Goal: Task Accomplishment & Management: Use online tool/utility

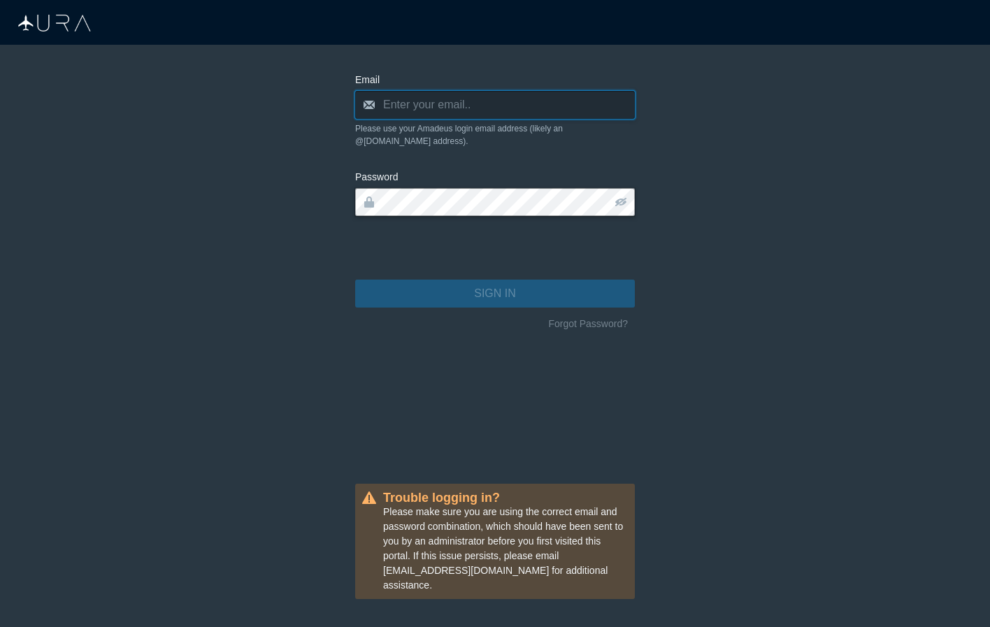
type input "[PERSON_NAME][EMAIL_ADDRESS][DOMAIN_NAME]"
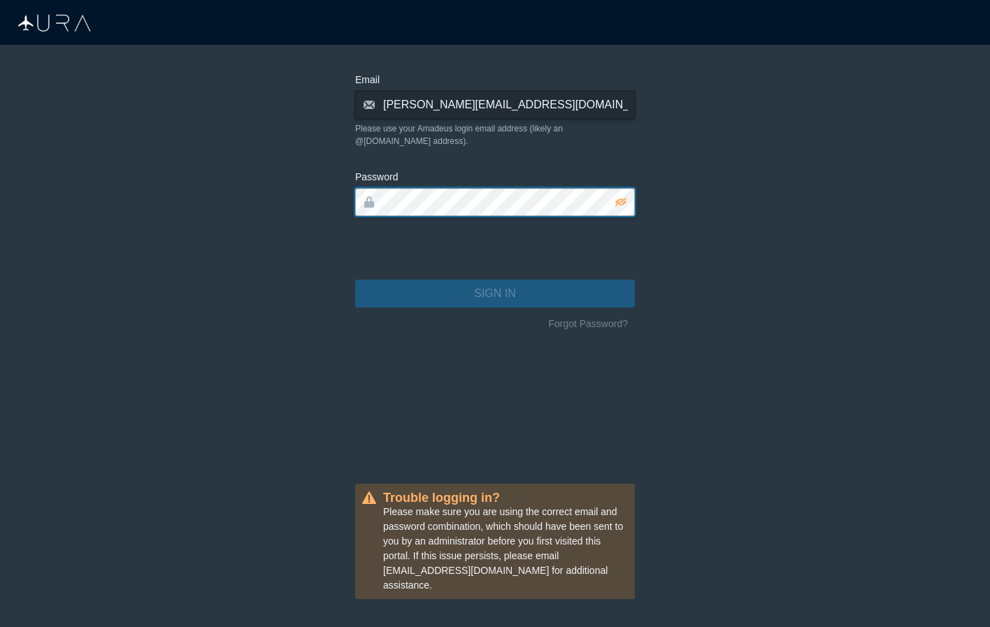
click at [495, 281] on button "SIGN IN" at bounding box center [495, 294] width 280 height 28
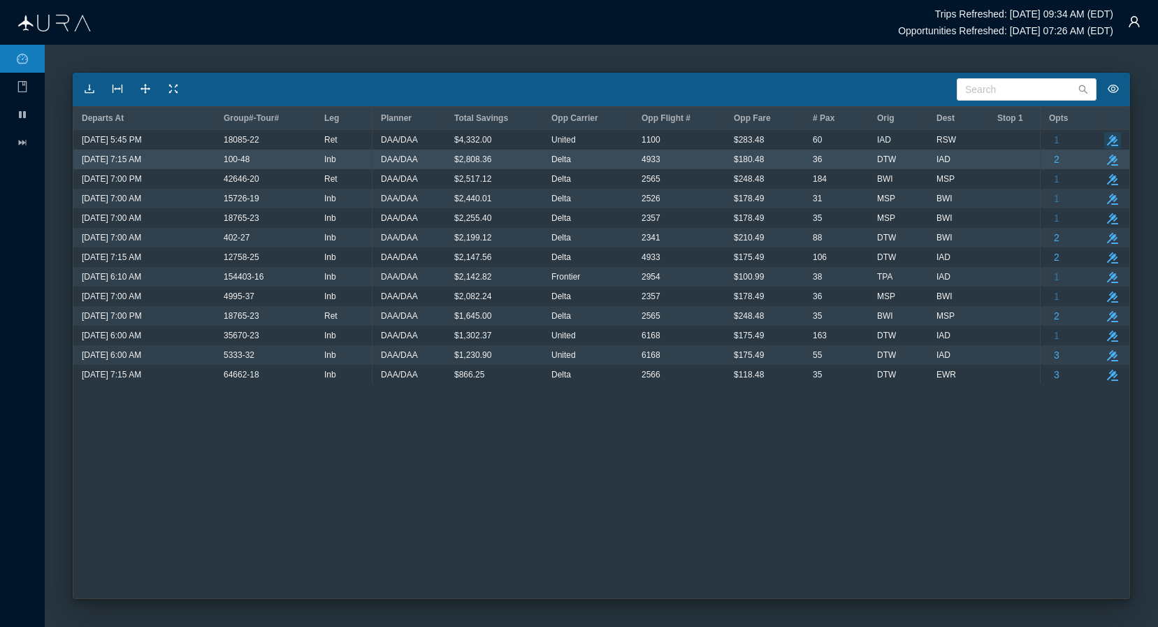
click at [989, 143] on icon "button" at bounding box center [1112, 140] width 11 height 11
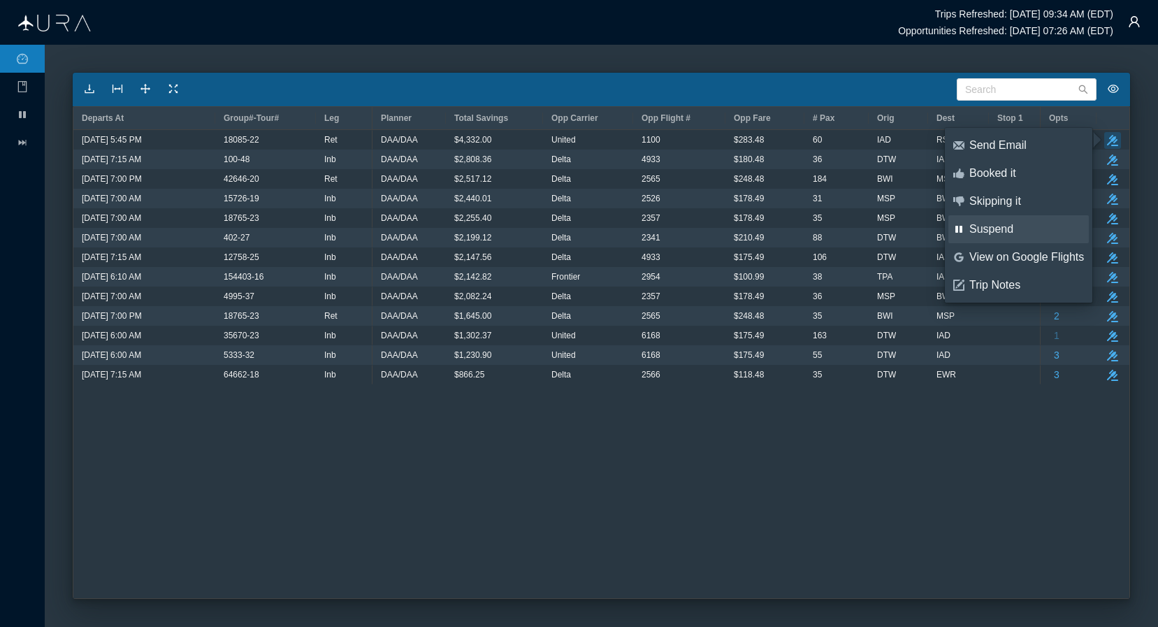
click at [989, 229] on div "Suspend" at bounding box center [1027, 229] width 115 height 15
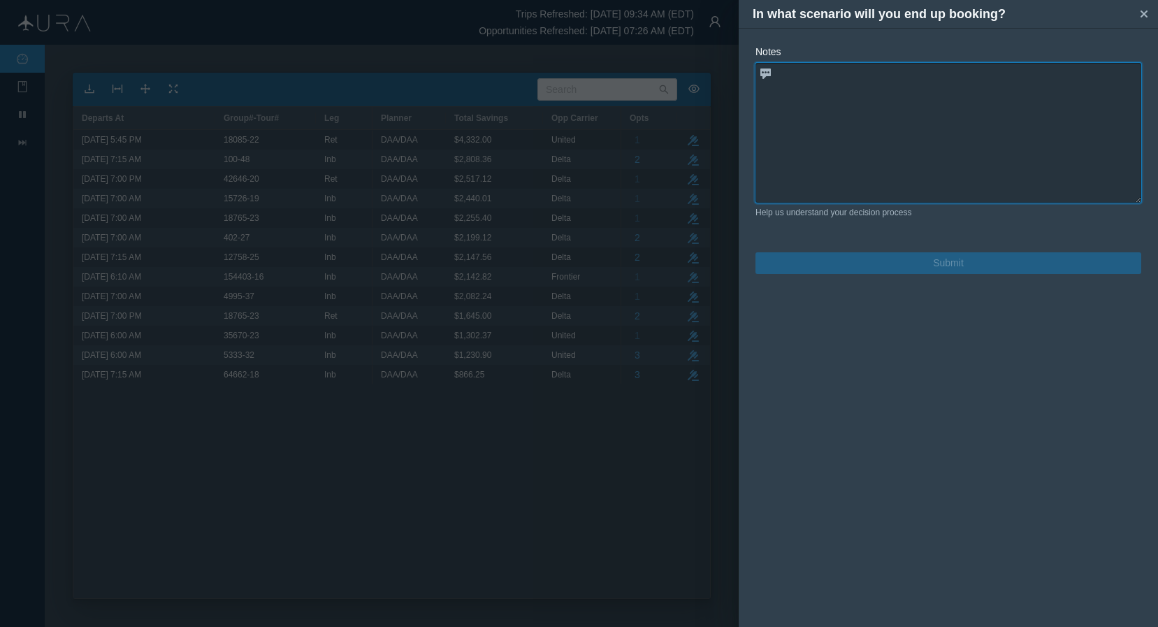
click at [987, 150] on textarea at bounding box center [949, 133] width 386 height 140
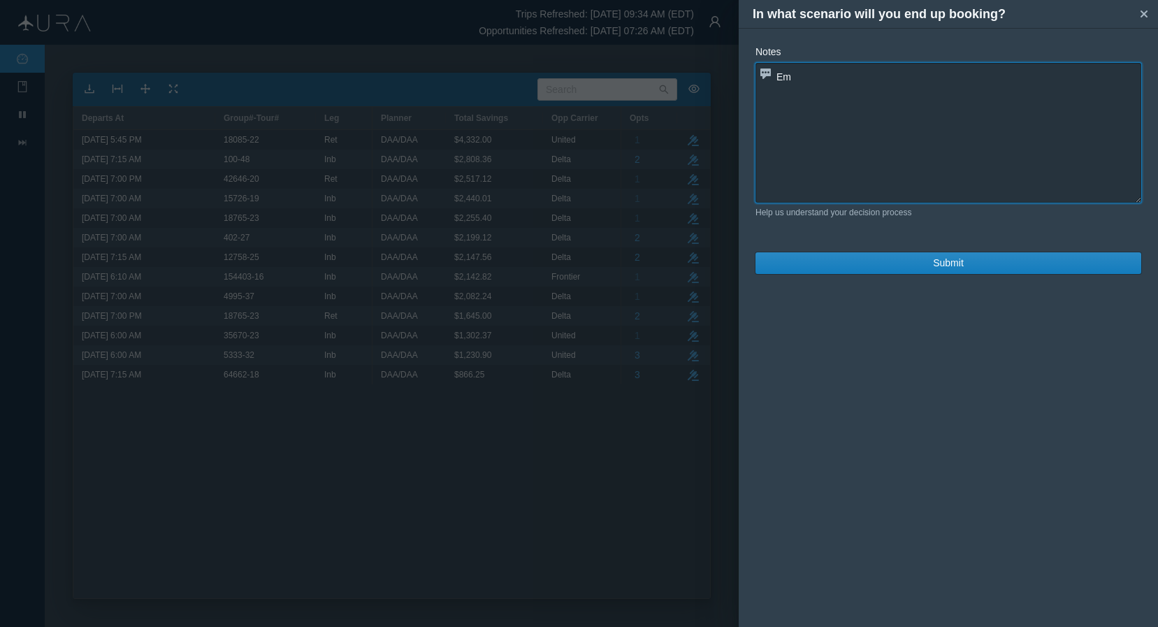
type textarea "E"
paste textarea "UA1100 Q [DATE] 4 IADRSW DK1 545P 829P"
click at [883, 77] on textarea "UA - emailed for quote:UA1100 Q [DATE] 4 IADRSW DK1 545P 829P" at bounding box center [949, 133] width 386 height 140
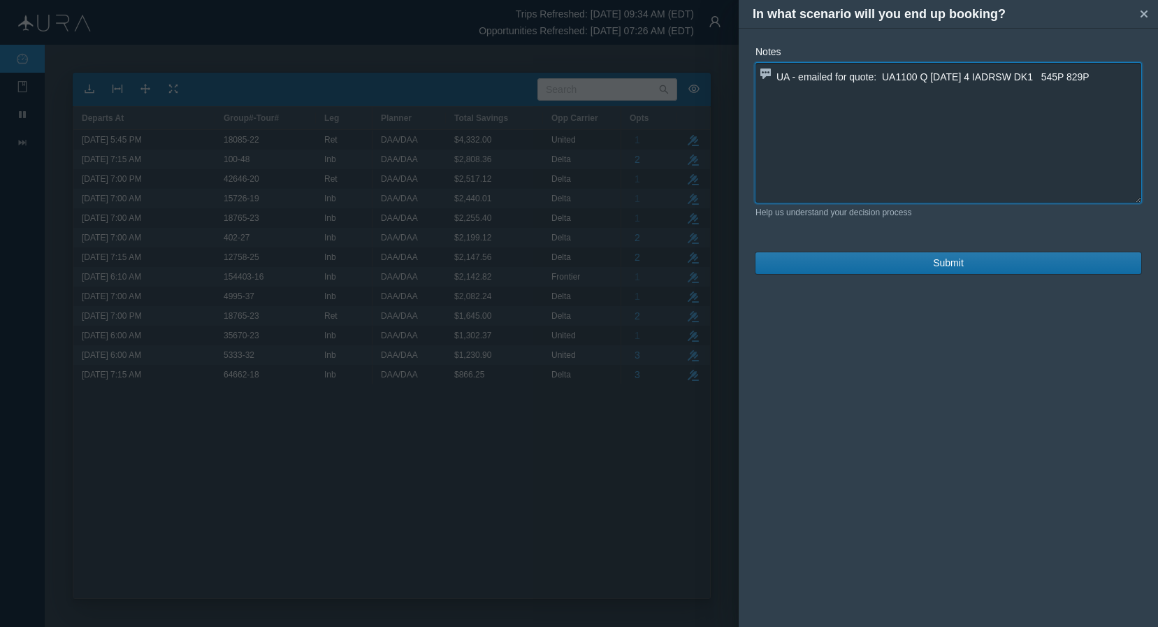
type textarea "UA - emailed for quote: UA1100 Q [DATE] 4 IADRSW DK1 545P 829P"
click at [949, 266] on span "Submit" at bounding box center [948, 263] width 31 height 15
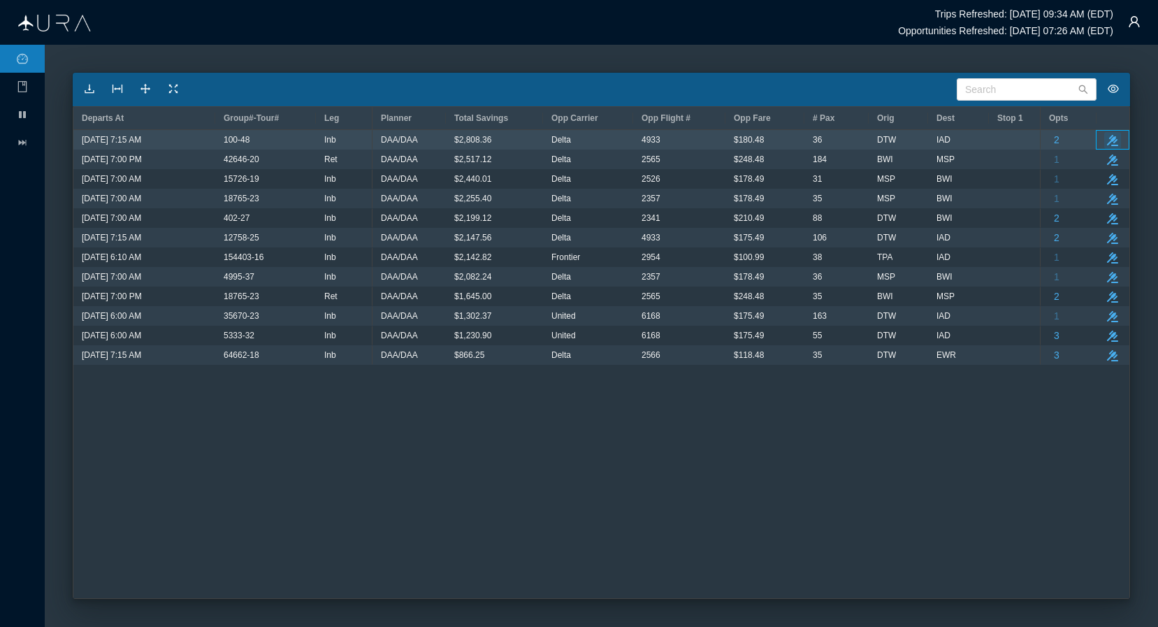
click at [989, 141] on icon "button" at bounding box center [1112, 140] width 11 height 11
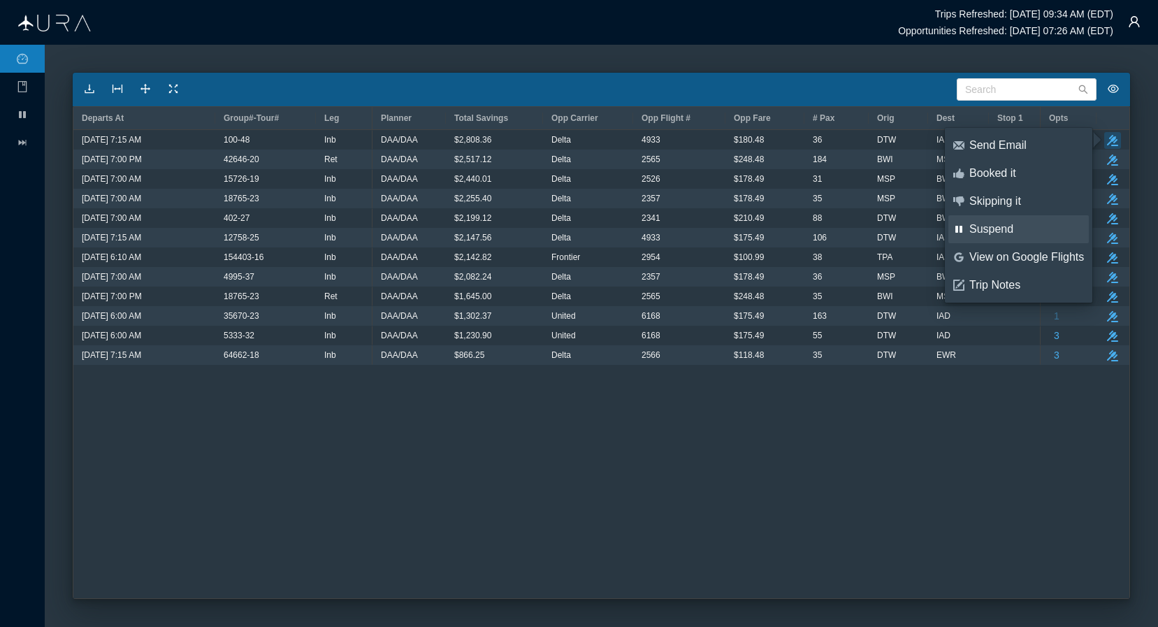
click at [989, 230] on div "Suspend" at bounding box center [1027, 229] width 115 height 15
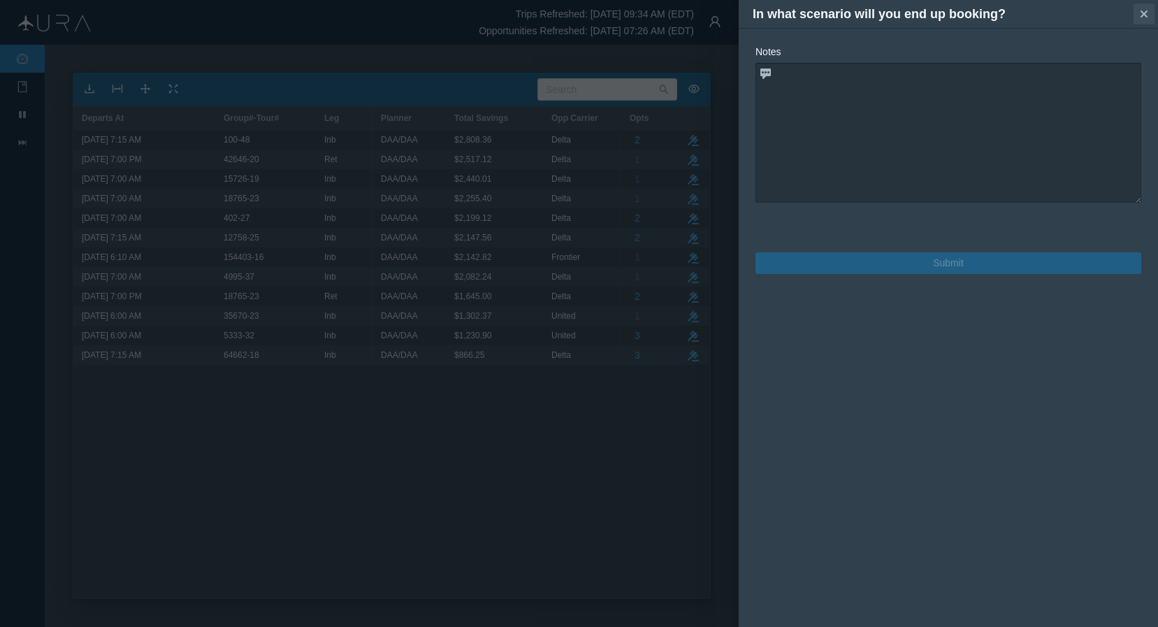
click at [989, 12] on icon "Close" at bounding box center [1144, 13] width 7 height 7
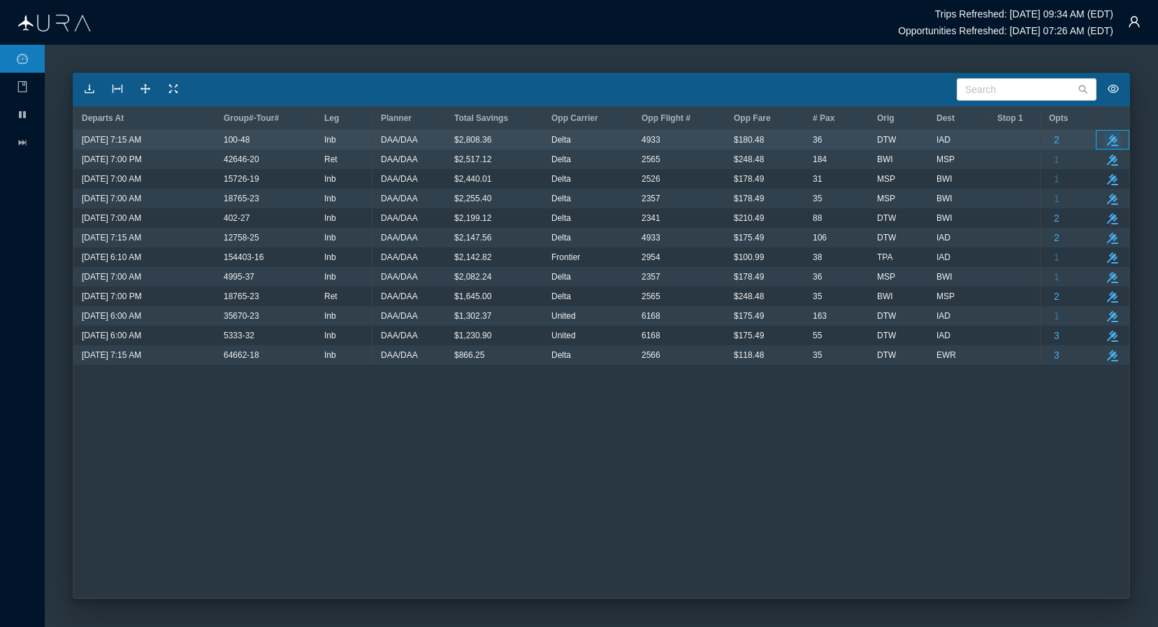
click at [989, 143] on icon "take-action" at bounding box center [1112, 140] width 11 height 11
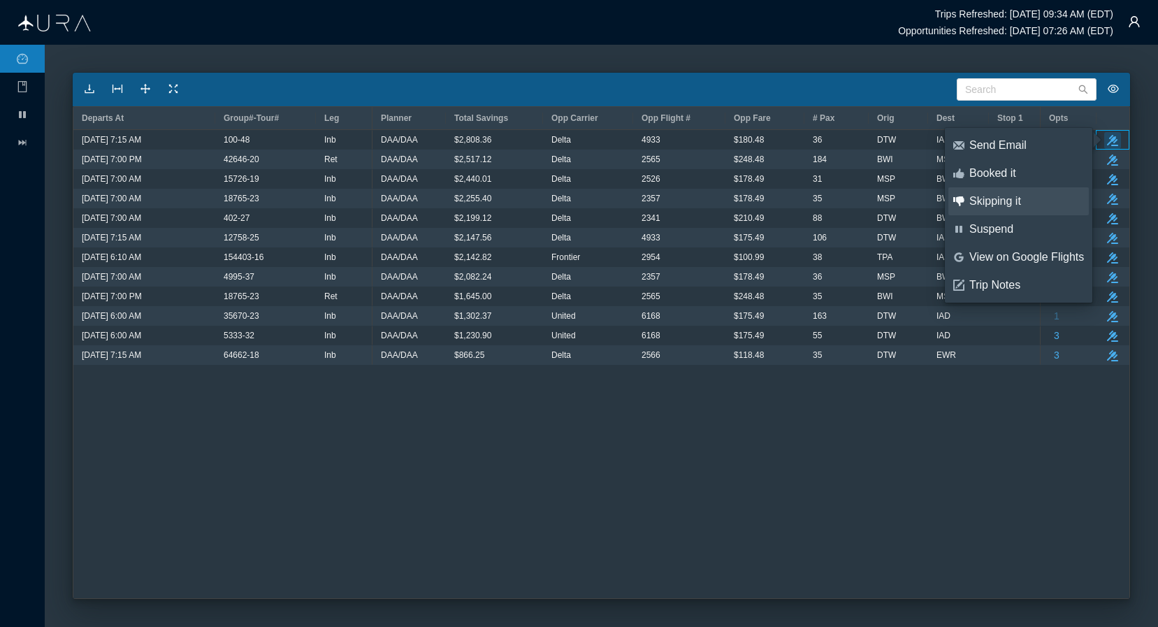
click at [989, 203] on div "Skipping it" at bounding box center [1027, 201] width 115 height 15
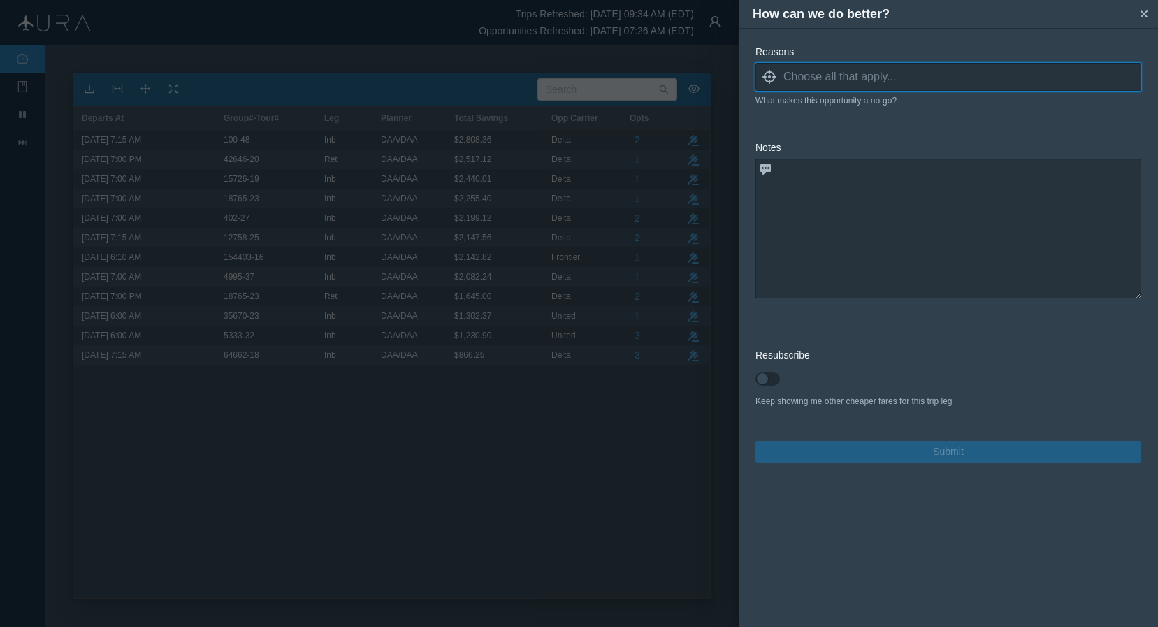
click at [831, 82] on input at bounding box center [963, 76] width 358 height 21
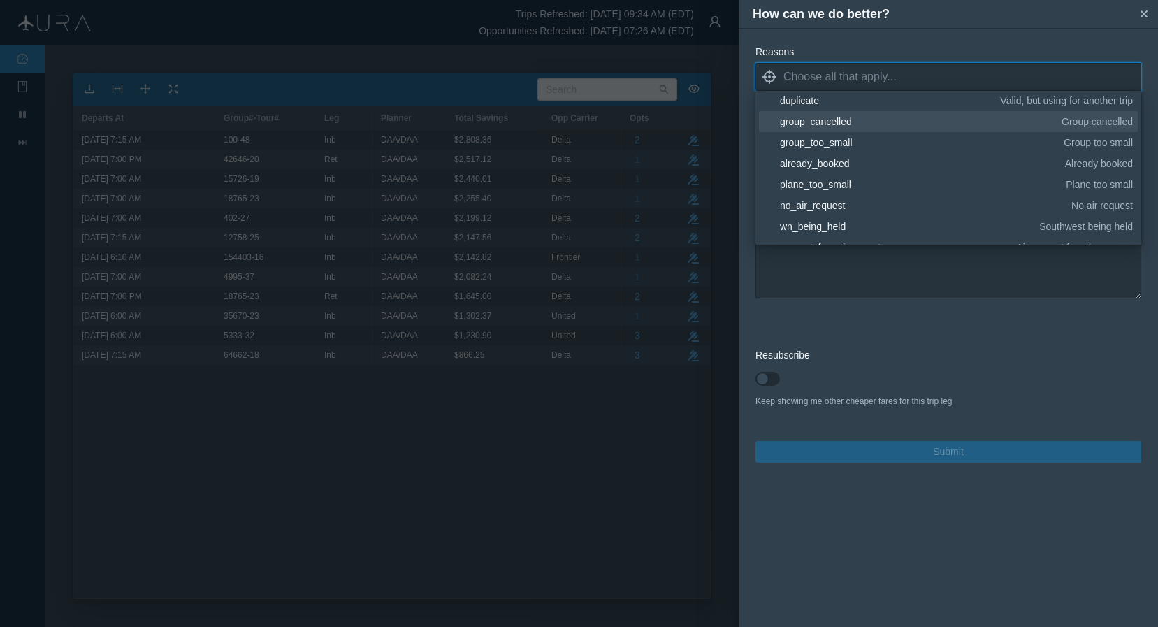
scroll to position [119, 0]
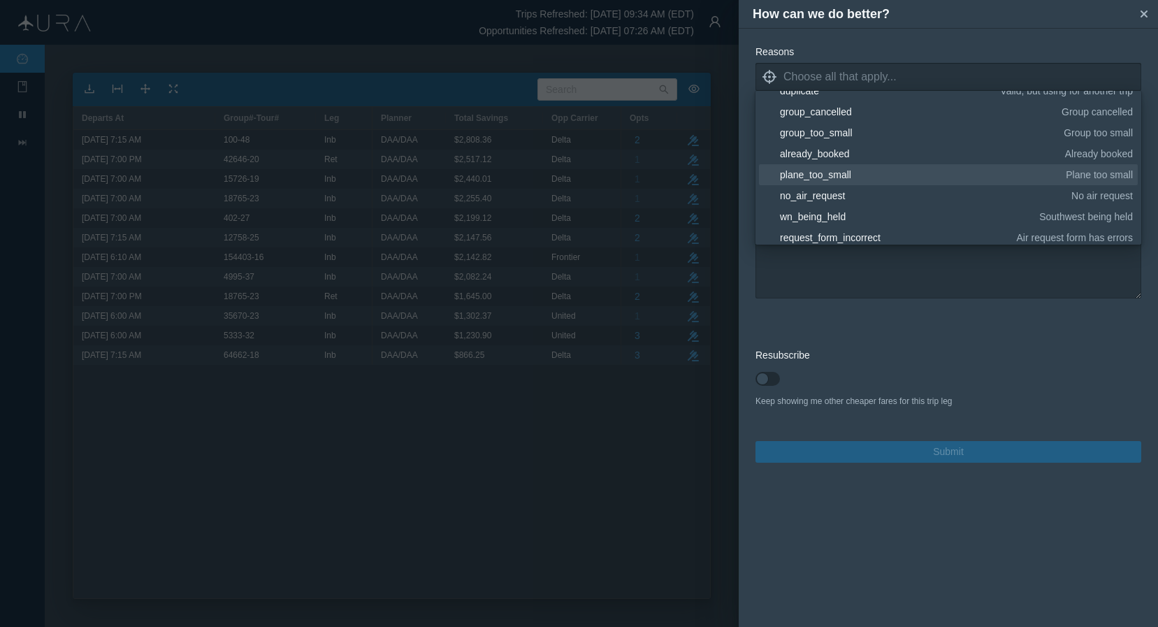
click at [848, 172] on div "plane_too_small" at bounding box center [920, 175] width 281 height 14
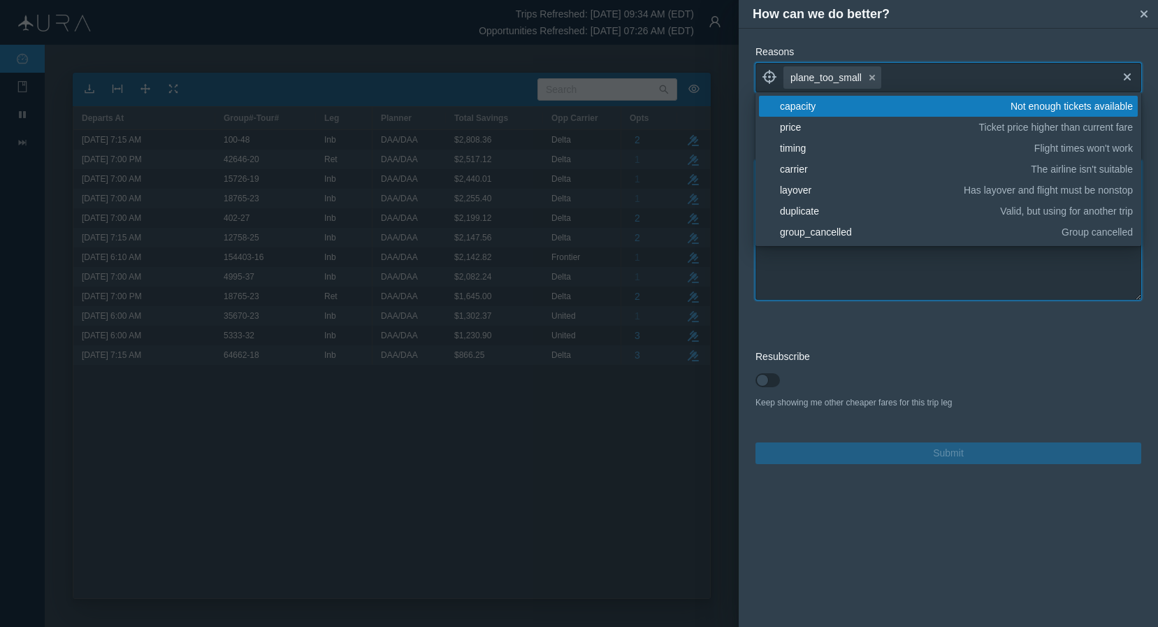
click at [877, 283] on textarea at bounding box center [949, 230] width 386 height 140
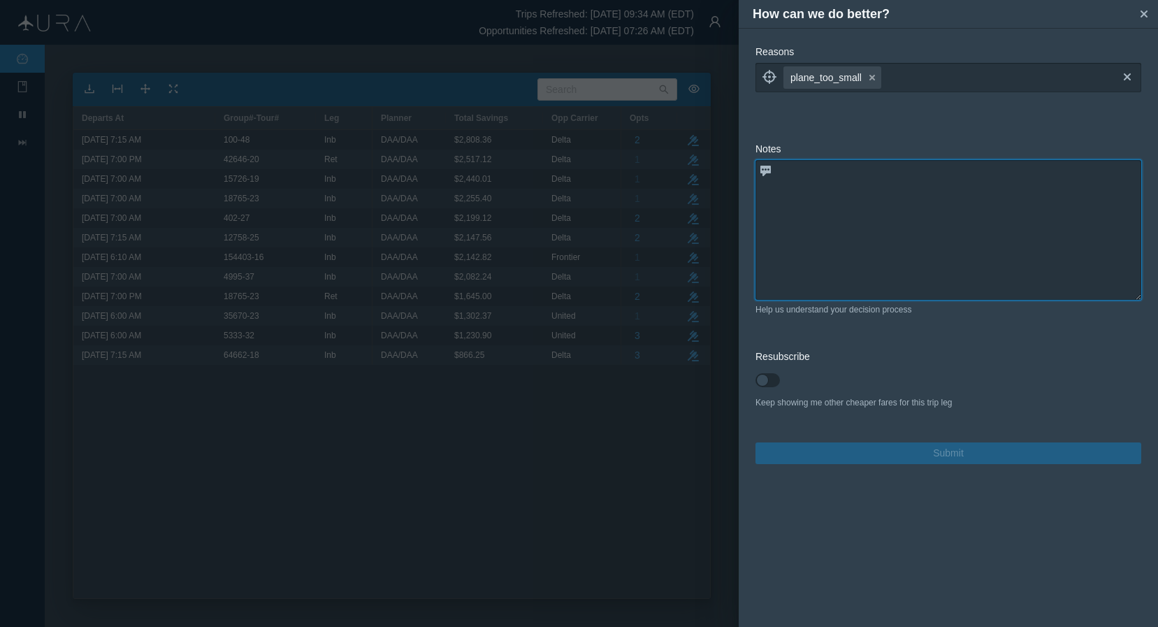
click at [884, 231] on textarea at bounding box center [949, 230] width 386 height 140
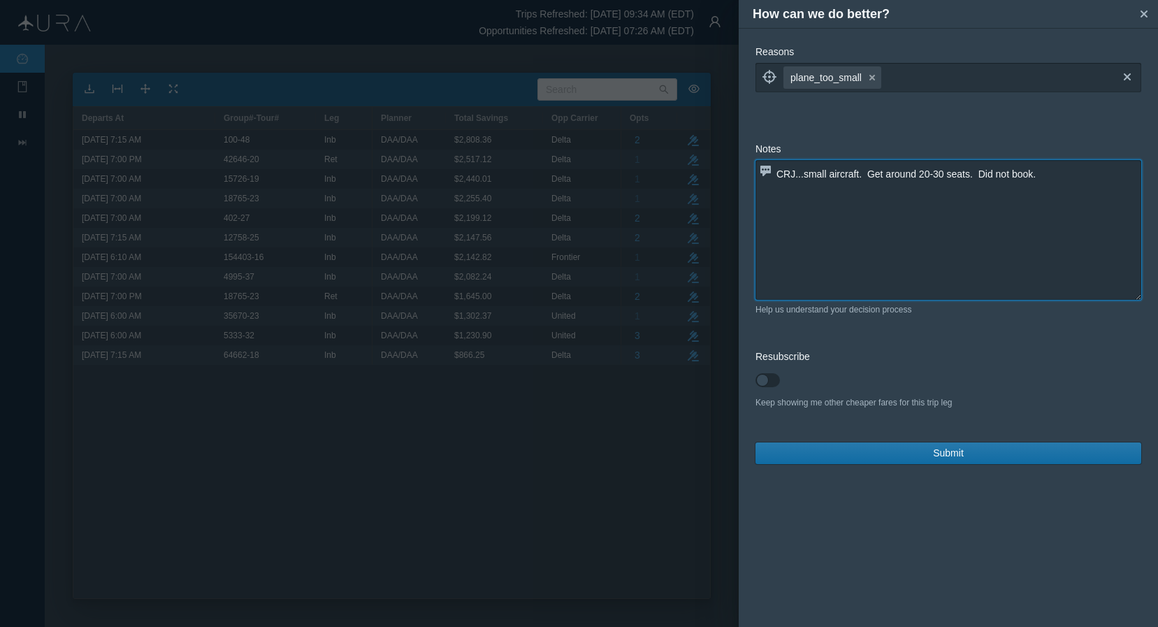
type textarea "CRJ...small aircraft. Get around 20-30 seats. Did not book."
click at [940, 452] on span "Submit" at bounding box center [948, 453] width 31 height 15
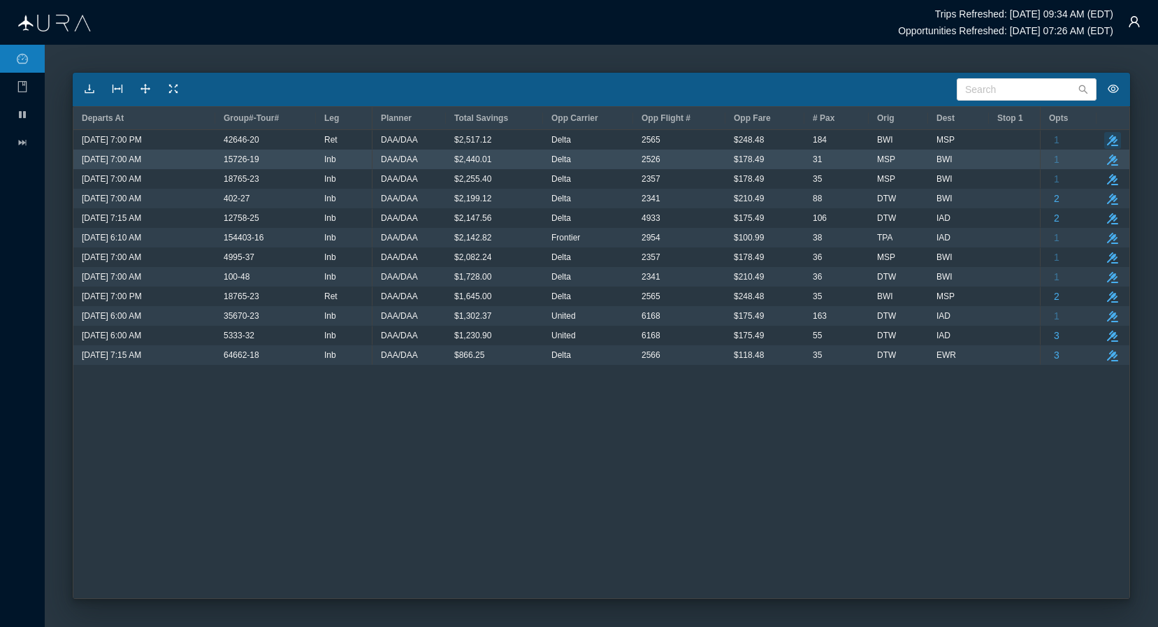
click at [989, 143] on button "take-action" at bounding box center [1113, 140] width 17 height 17
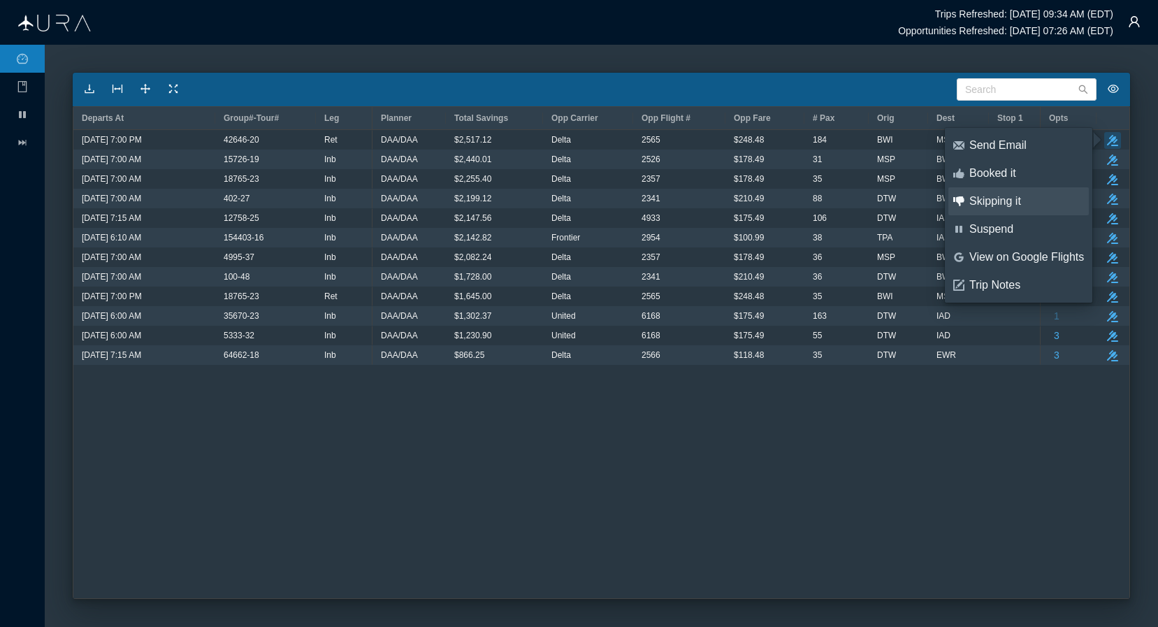
click at [989, 203] on div "Skipping it" at bounding box center [1027, 201] width 115 height 15
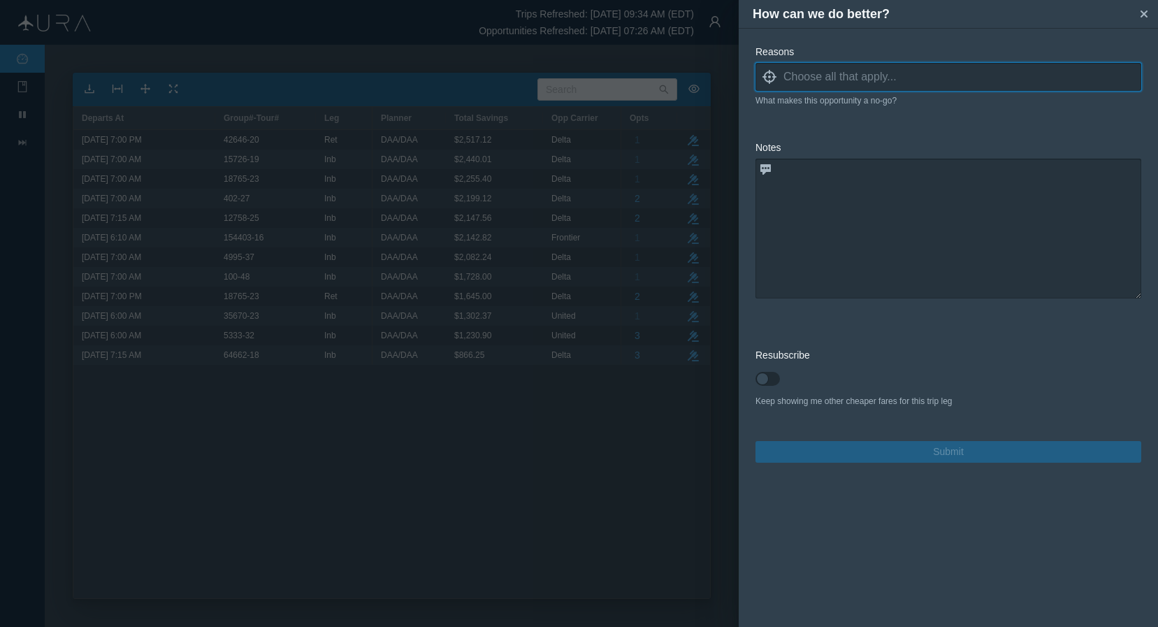
click at [928, 79] on input at bounding box center [963, 76] width 358 height 21
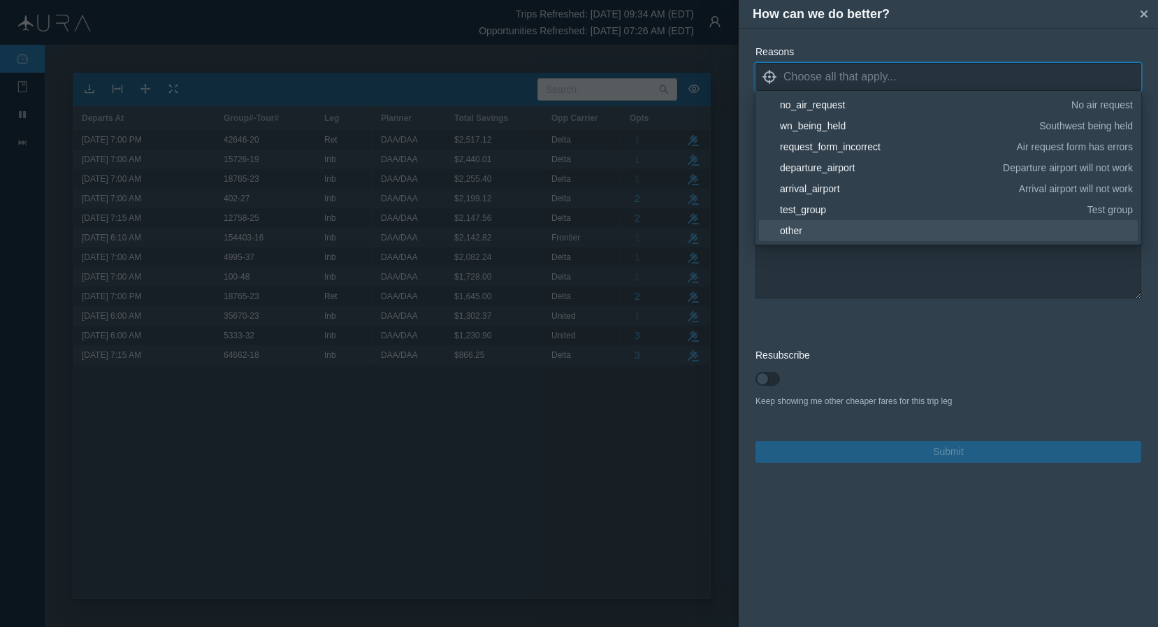
scroll to position [210, 0]
click at [800, 225] on div "other" at bounding box center [954, 231] width 348 height 14
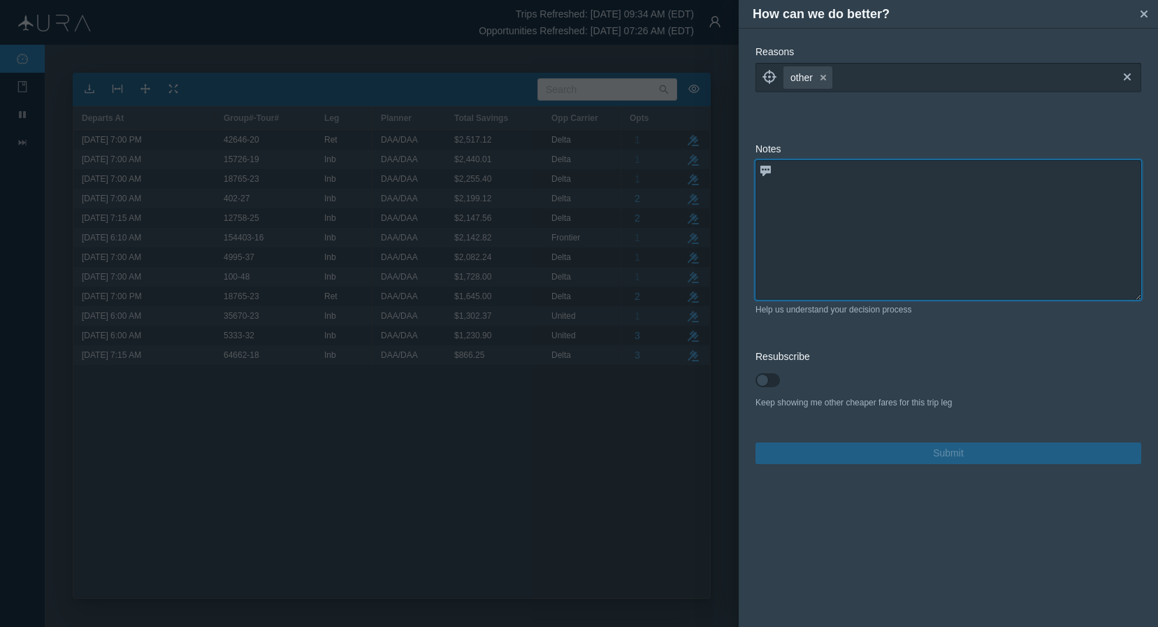
click at [828, 264] on textarea at bounding box center [949, 230] width 386 height 140
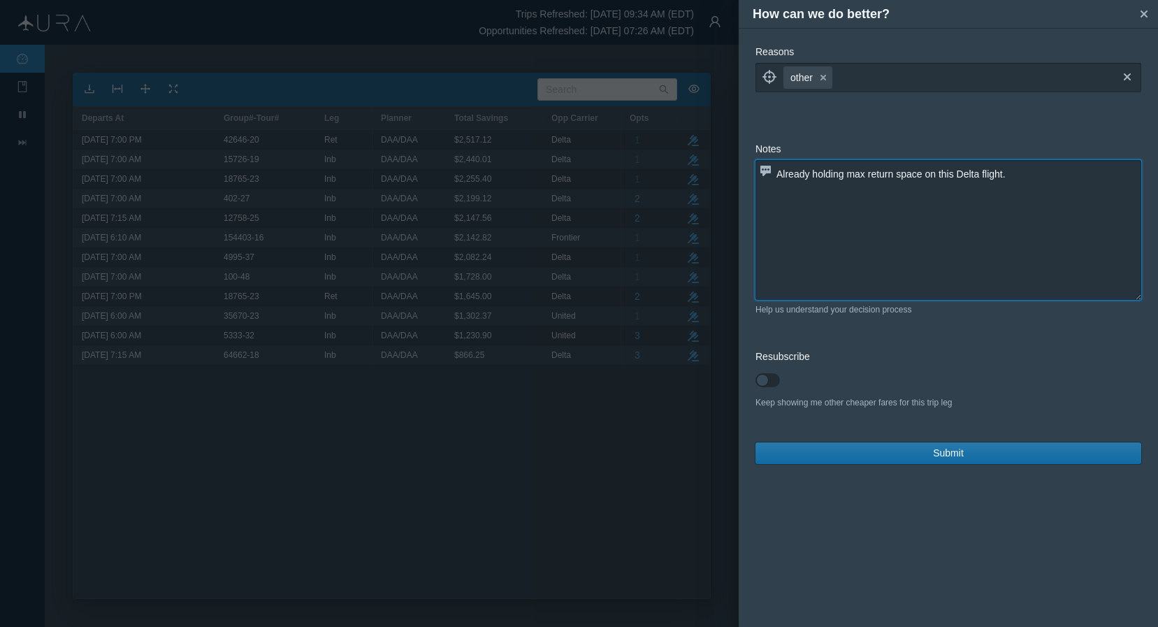
type textarea "Already holding max return space on this Delta flight."
click at [925, 451] on button "Submit" at bounding box center [949, 454] width 386 height 22
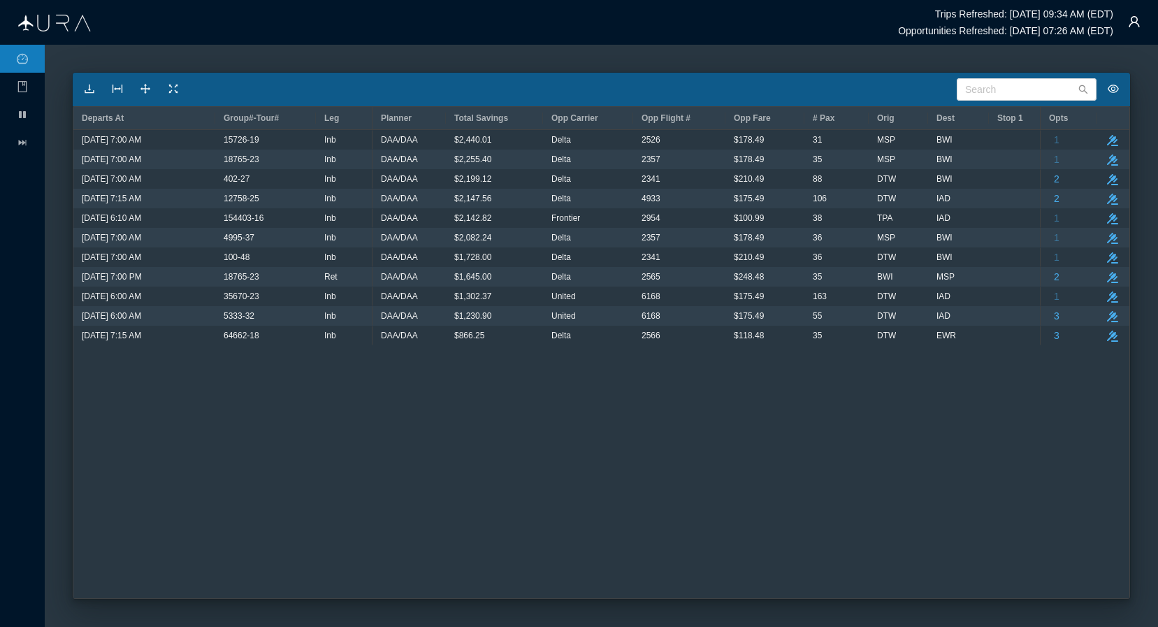
click at [426, 413] on div "36 DTW BWI $0.00 DAA/DAA $1,728.00 Delta 2341 $210.49 31 MSP BWI $0.00 DAA/DAA …" at bounding box center [707, 364] width 668 height 468
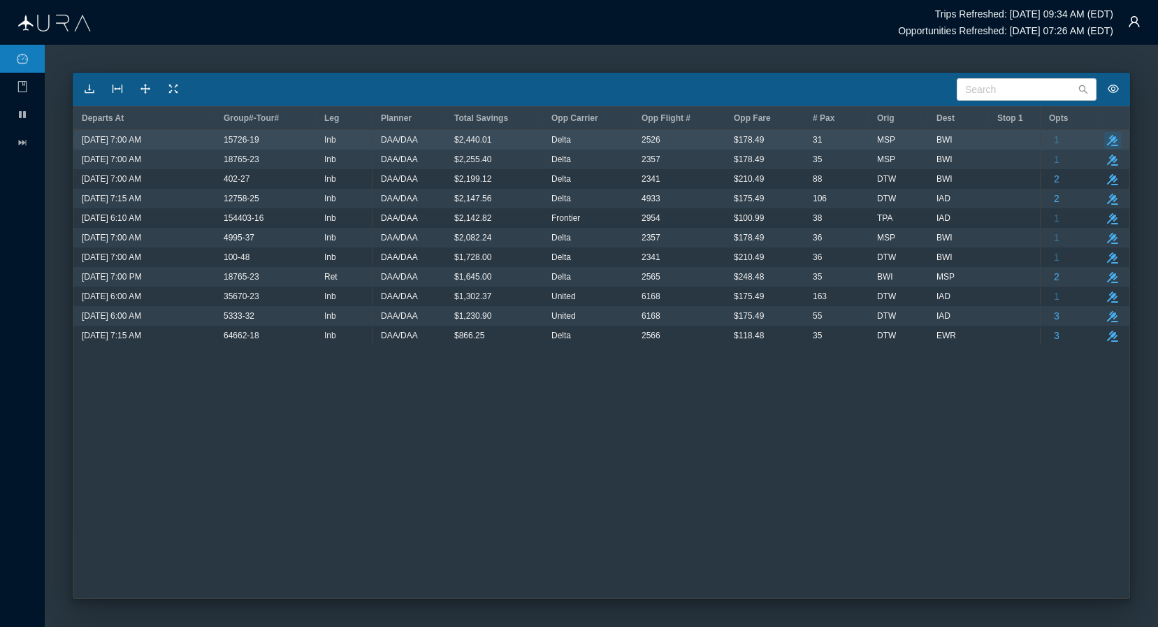
click at [989, 138] on icon "take-action" at bounding box center [1112, 140] width 11 height 11
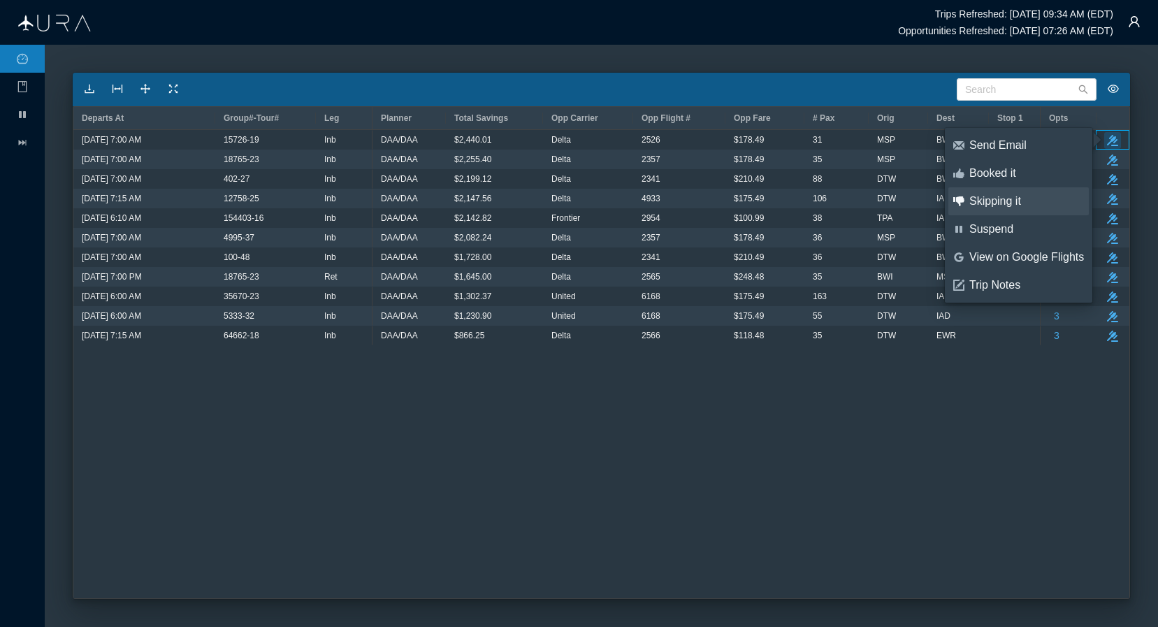
click at [989, 201] on div "Skipping it" at bounding box center [1027, 201] width 115 height 15
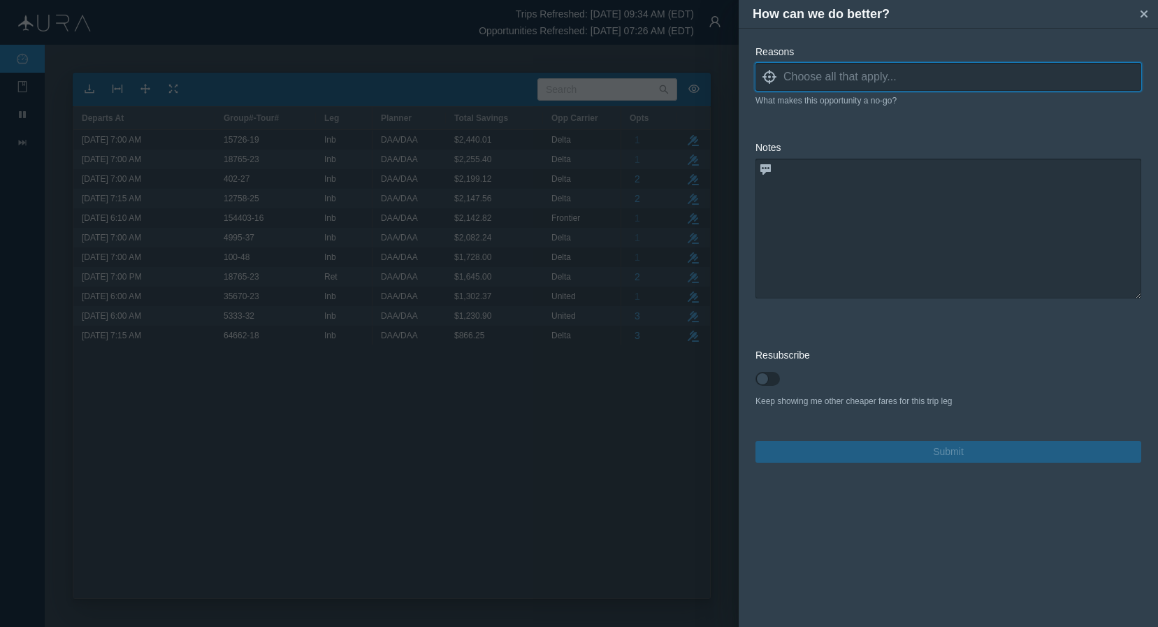
click at [940, 73] on input at bounding box center [963, 76] width 358 height 21
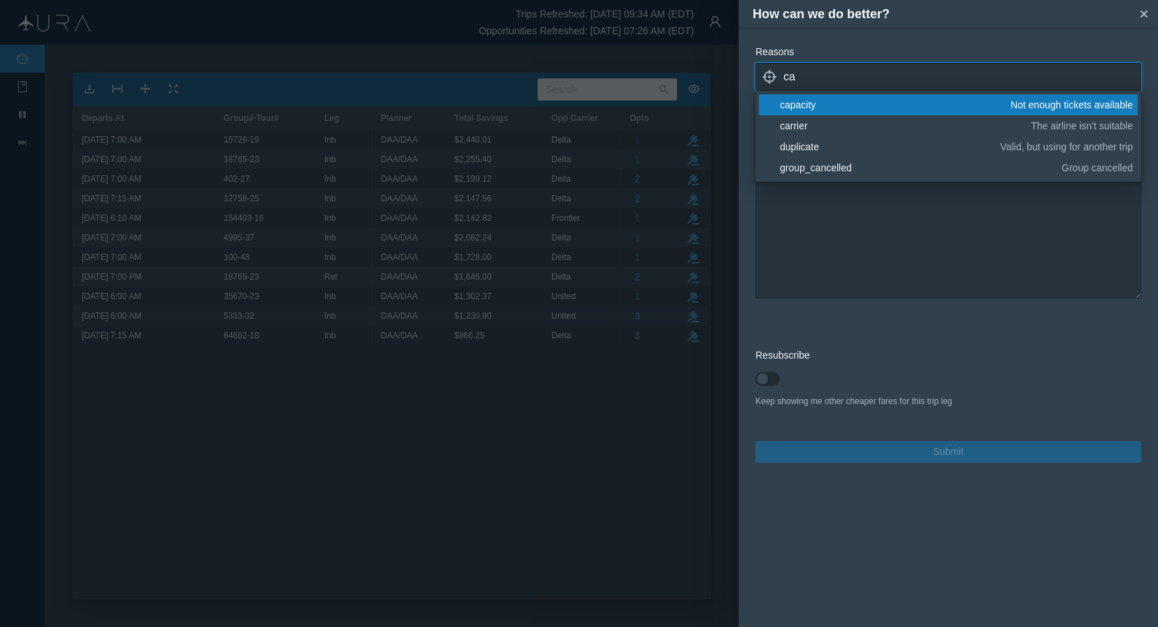
type input "ca"
click at [884, 103] on div "capacity" at bounding box center [893, 105] width 226 height 14
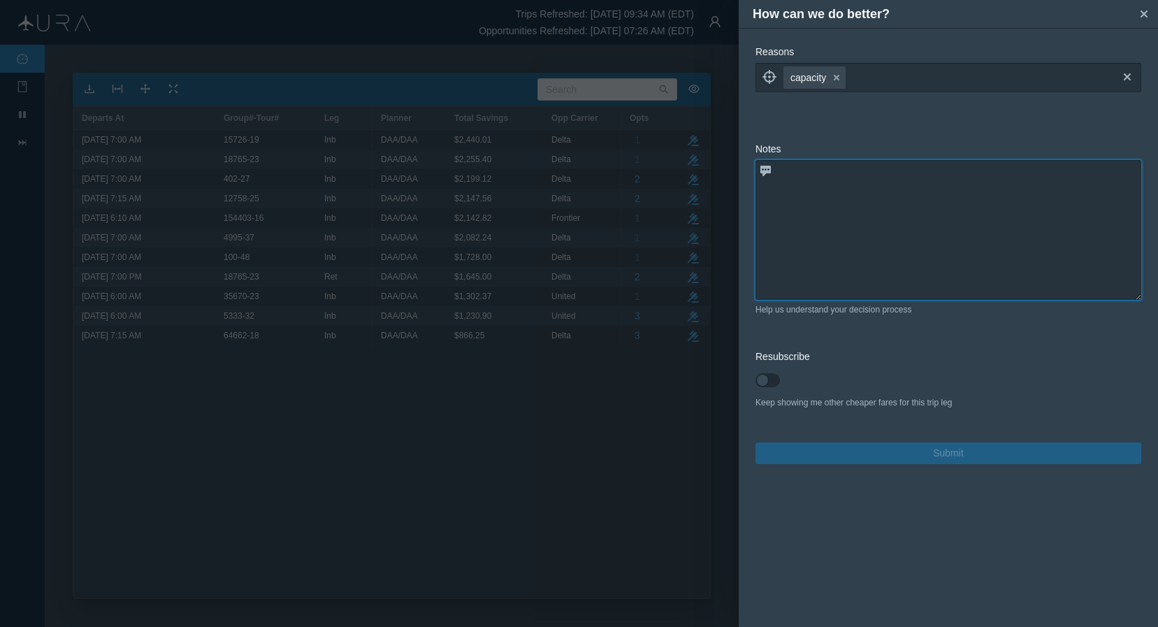
click at [847, 271] on textarea at bounding box center [949, 230] width 386 height 140
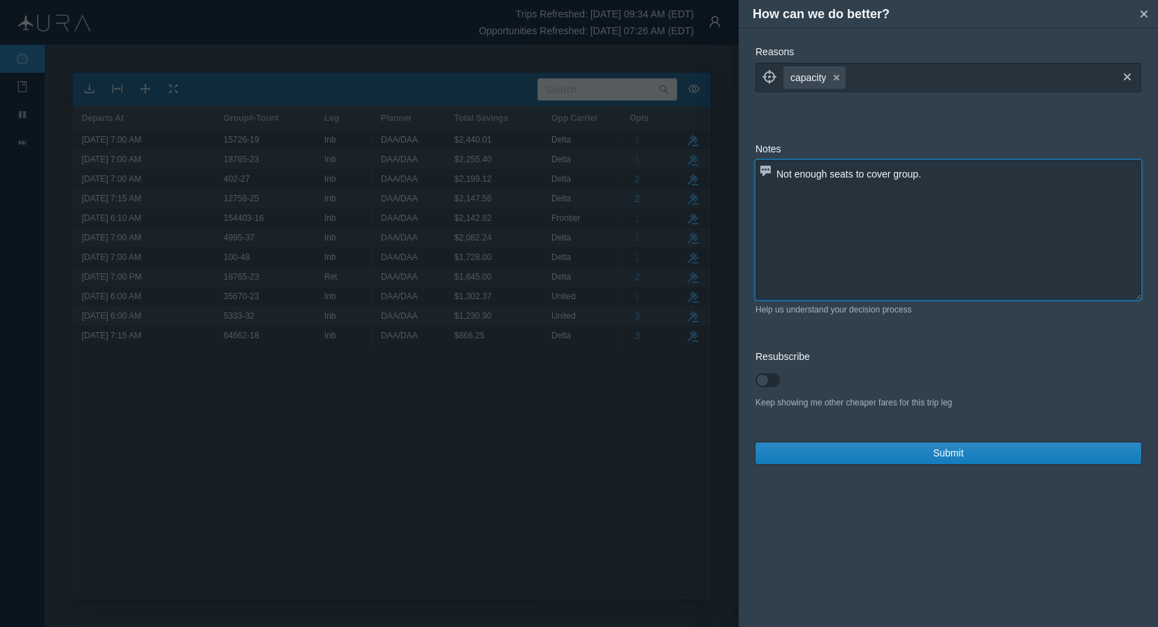
click at [807, 209] on textarea "Not enough seats to cover group." at bounding box center [949, 230] width 386 height 140
paste textarea "DL2526 T [DATE] 1 MSP BWI 700A1036A"
click at [777, 191] on textarea "Not enough seats to cover group. DL2526 T [DATE] 1 MSP BWI 700A1036A" at bounding box center [949, 230] width 386 height 140
click at [823, 205] on textarea "Not enough seats to cover group. DL2526 T [DATE] 1 MSP BWI 700A1036A" at bounding box center [949, 230] width 386 height 140
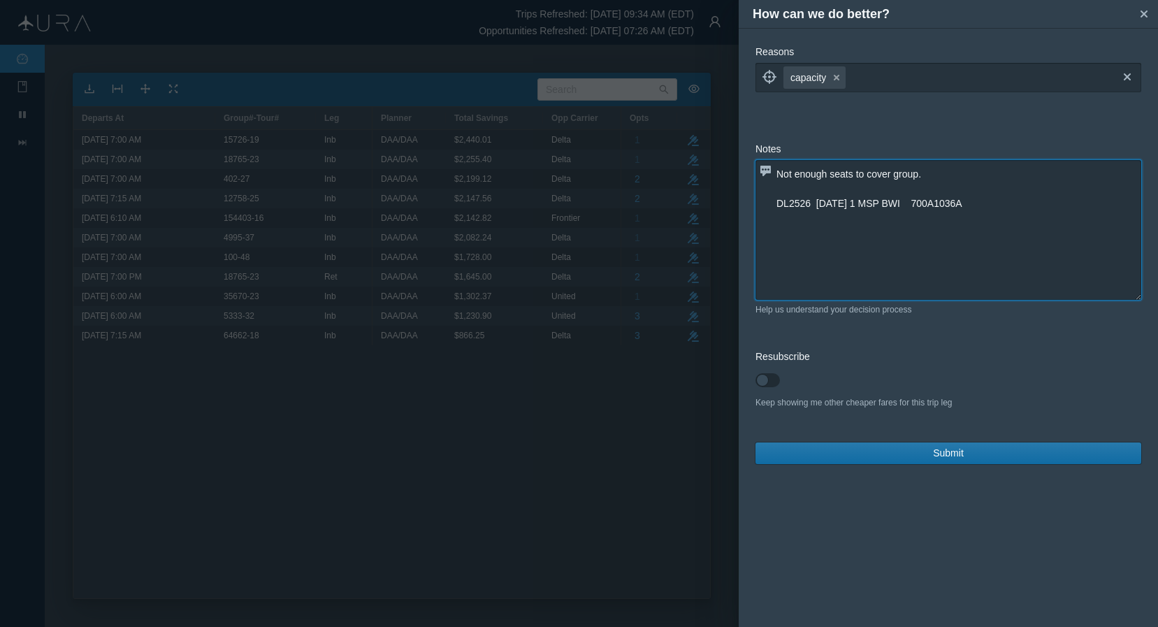
type textarea "Not enough seats to cover group. DL2526 [DATE] 1 MSP BWI 700A1036A"
click at [905, 456] on button "Submit" at bounding box center [949, 454] width 386 height 22
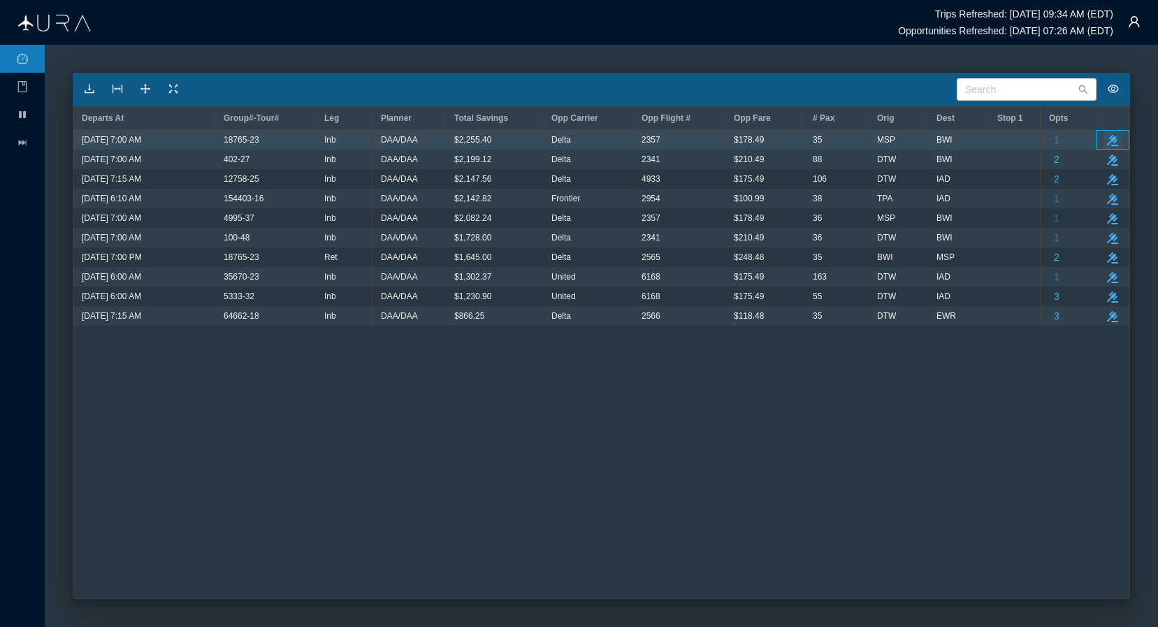
click at [989, 141] on icon "button" at bounding box center [1112, 140] width 11 height 11
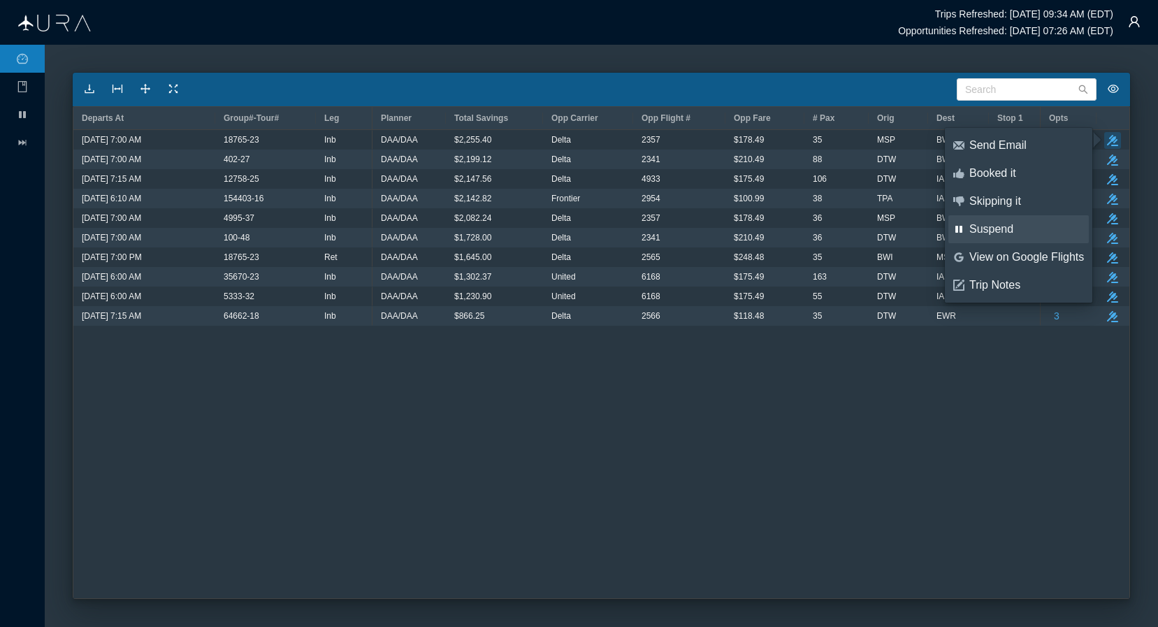
click at [989, 229] on div "Suspend" at bounding box center [1027, 229] width 115 height 15
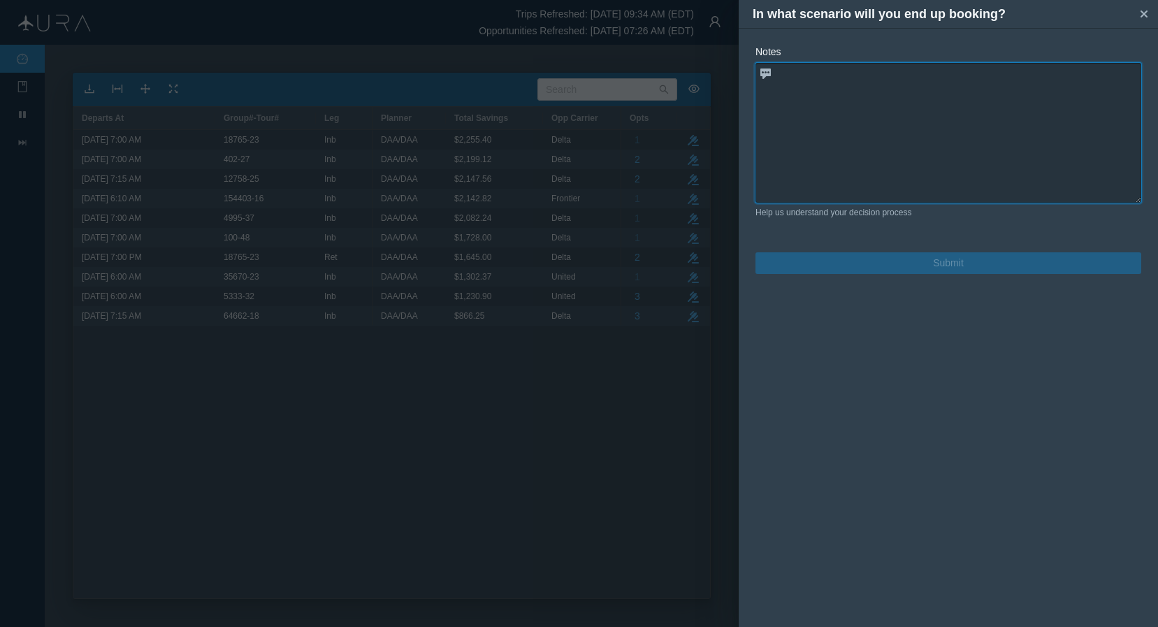
click at [986, 164] on textarea at bounding box center [949, 133] width 386 height 140
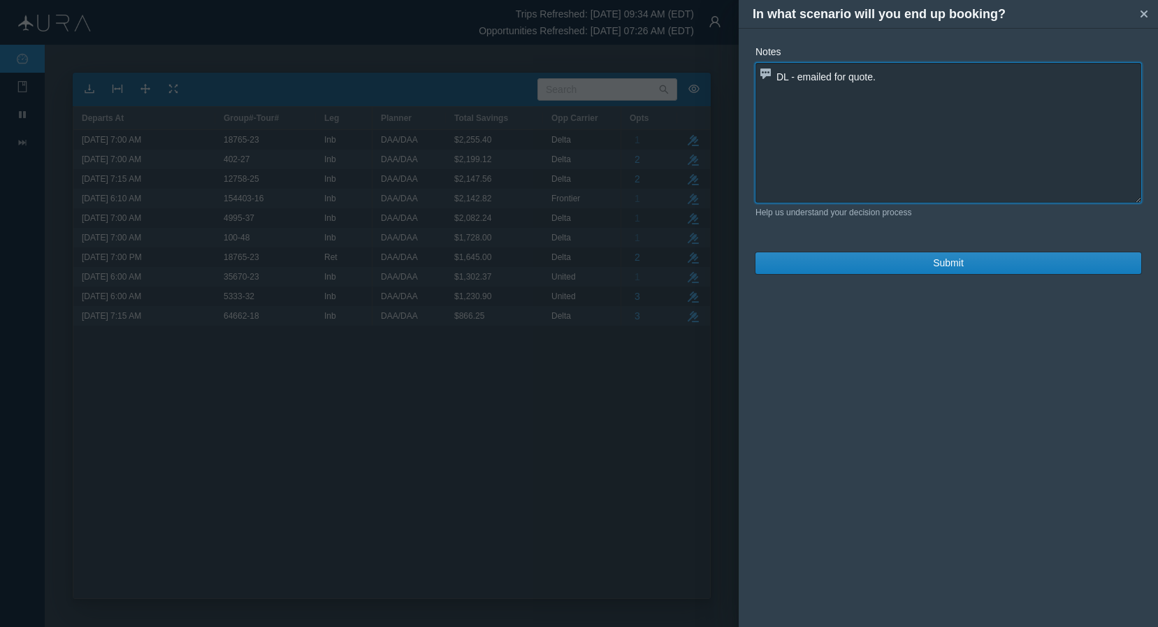
paste textarea "DL2357 M [DATE] 6 MSPBWI DK1 700A1030A"
click at [890, 81] on textarea "DL - emailed for quote. DL2357 M [DATE] 6 MSPBWI DK1 700A1030A" at bounding box center [949, 133] width 386 height 140
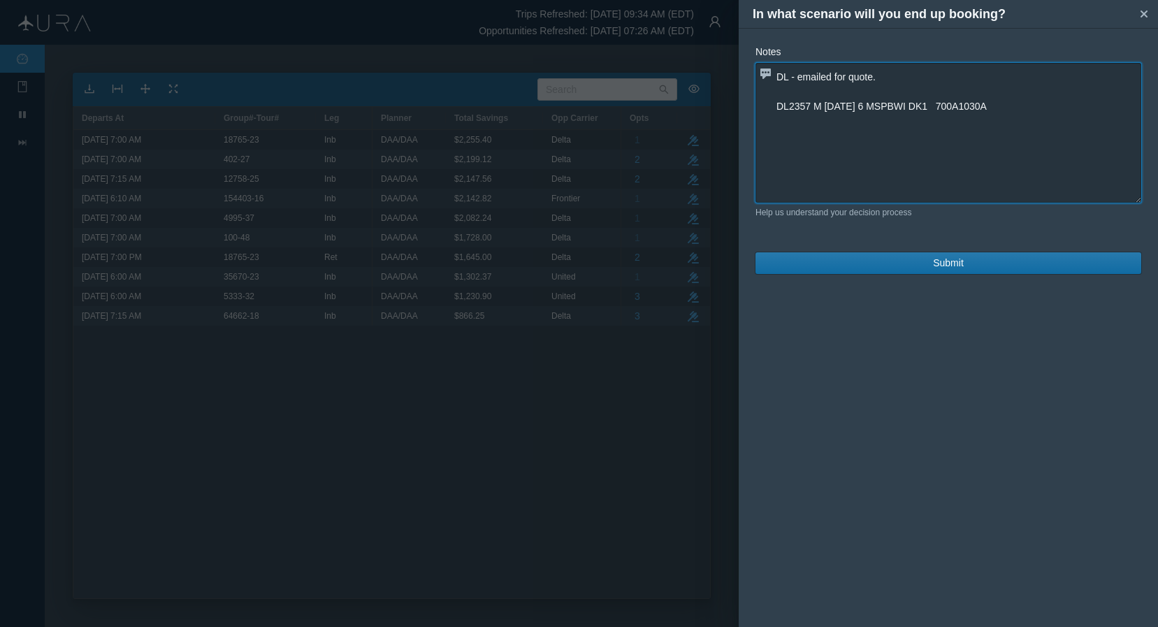
type textarea "DL - emailed for quote. DL2357 M [DATE] 6 MSPBWI DK1 700A1030A"
click at [953, 268] on span "Submit" at bounding box center [948, 263] width 31 height 15
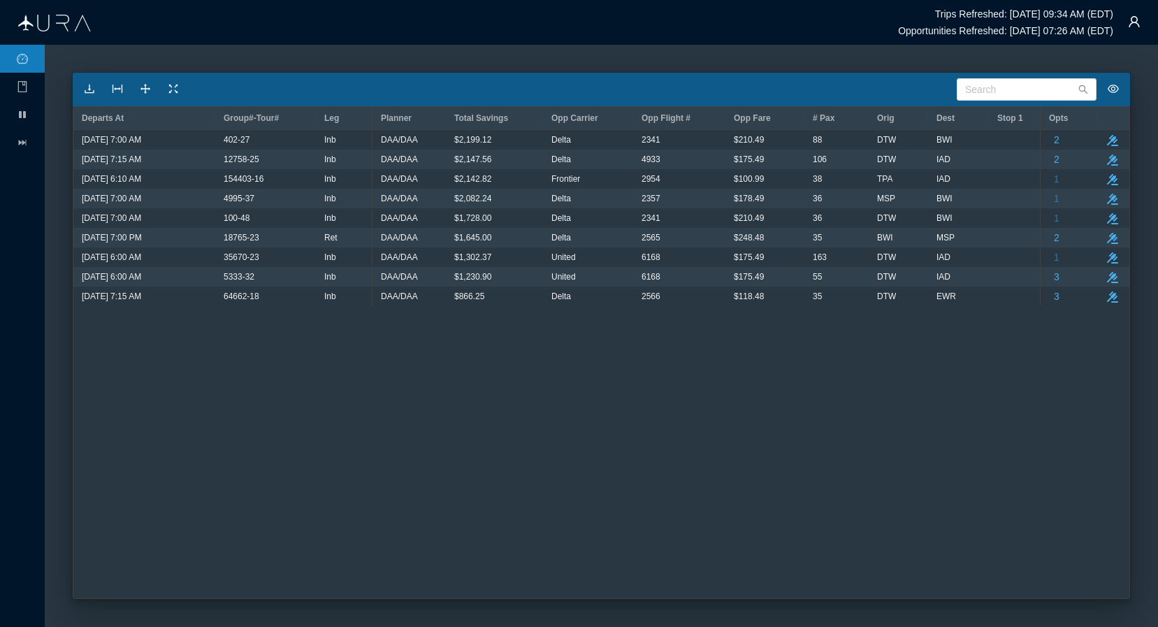
click at [610, 450] on div "36 DTW BWI $0.00 DAA/DAA $1,728.00 Delta 2341 $210.49 88 DTW BWI $0.00 DAA/DAA …" at bounding box center [707, 364] width 668 height 468
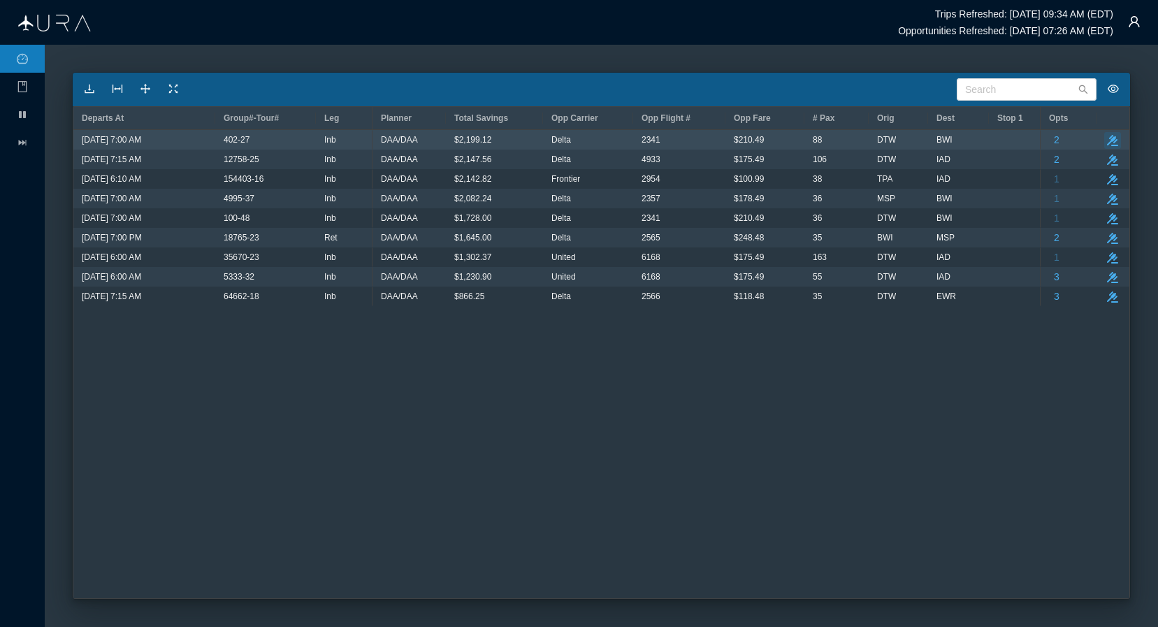
click at [989, 141] on icon "take-action" at bounding box center [1112, 140] width 11 height 11
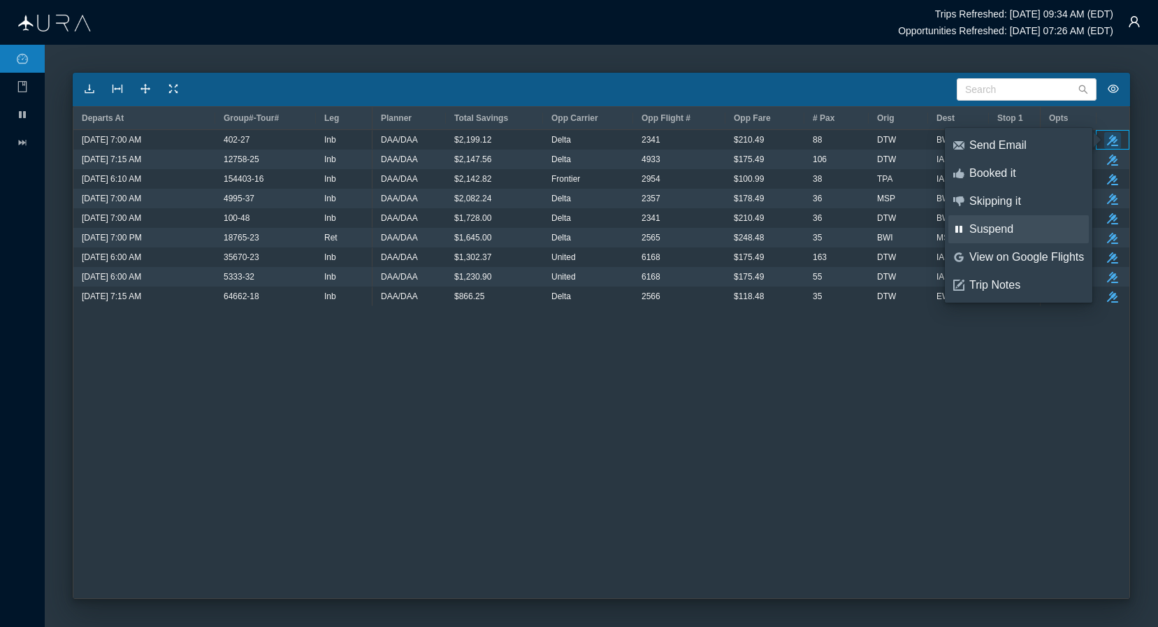
click at [989, 229] on div "Suspend" at bounding box center [1027, 229] width 115 height 15
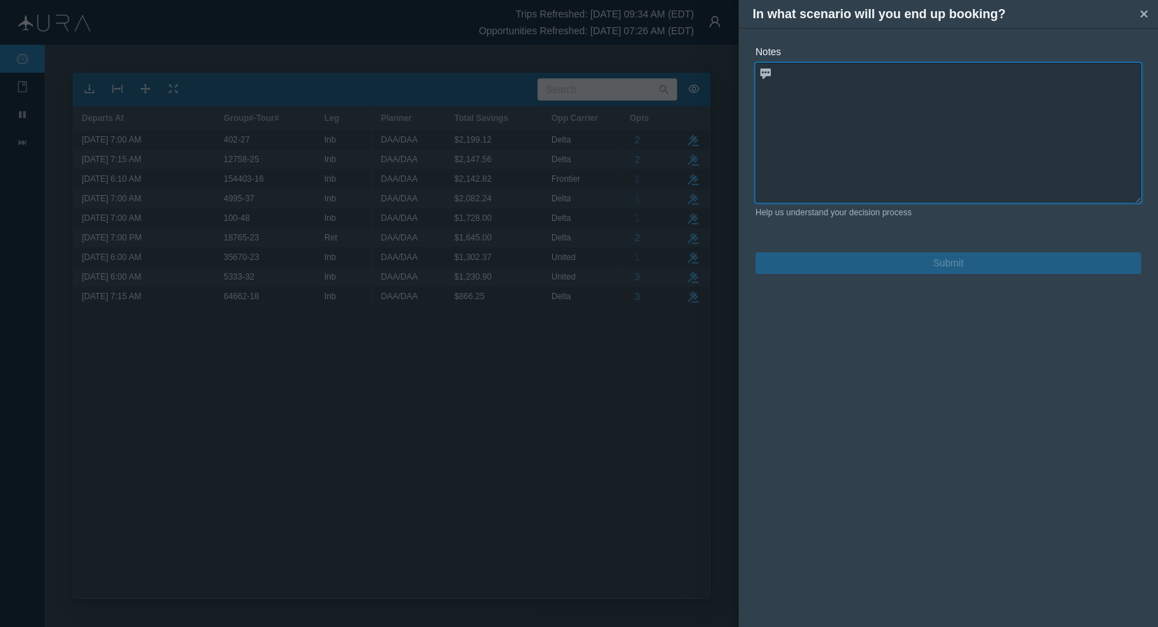
click at [981, 113] on textarea at bounding box center [949, 133] width 386 height 140
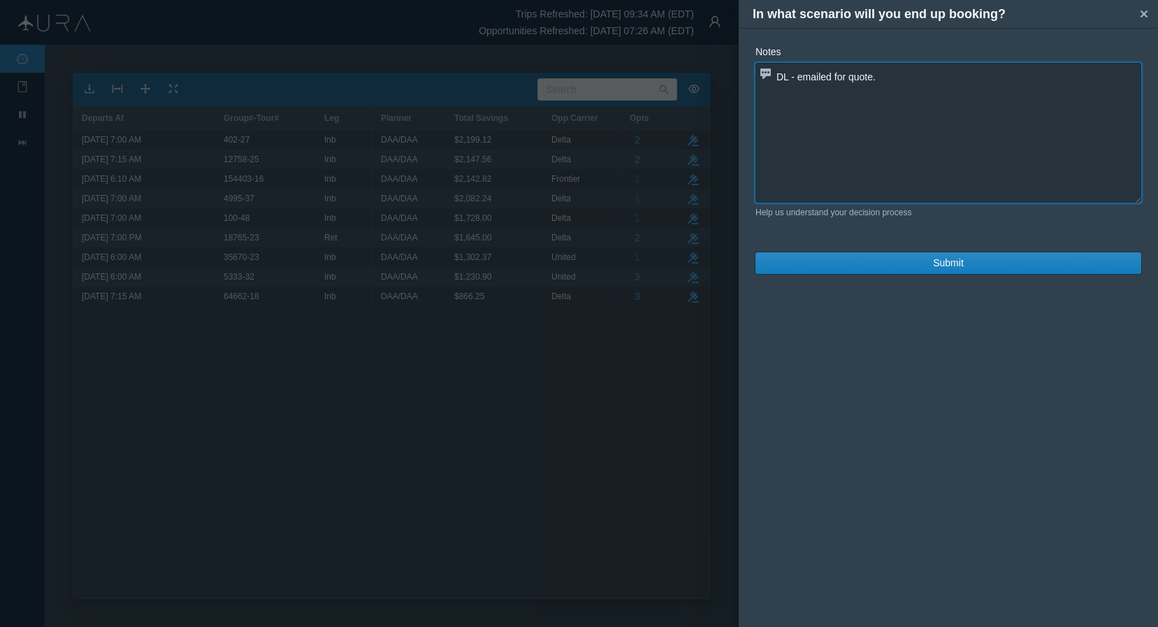
paste textarea "DL2341 X [DATE] 3 DTWBWI DK1 700A 831A"
click at [886, 79] on textarea "DL - emailed for quote. DL2341 X [DATE] 3 DTWBWI DK1 700A 831A" at bounding box center [949, 133] width 386 height 140
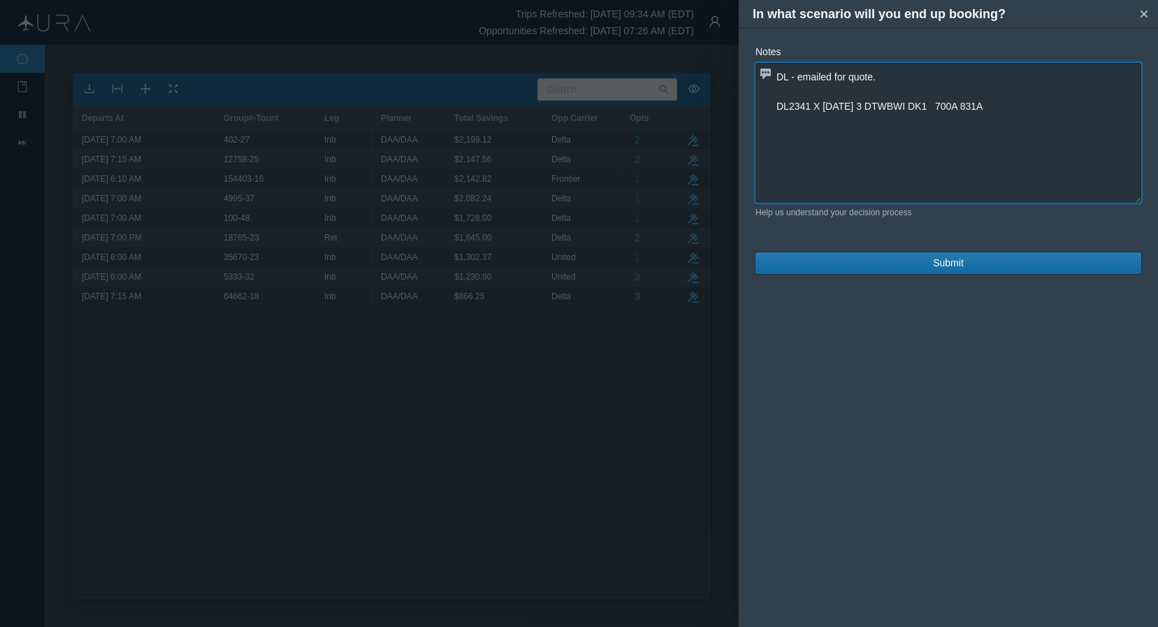
type textarea "DL - emailed for quote. DL2341 X [DATE] 3 DTWBWI DK1 700A 831A"
click at [949, 265] on span "Submit" at bounding box center [948, 263] width 31 height 15
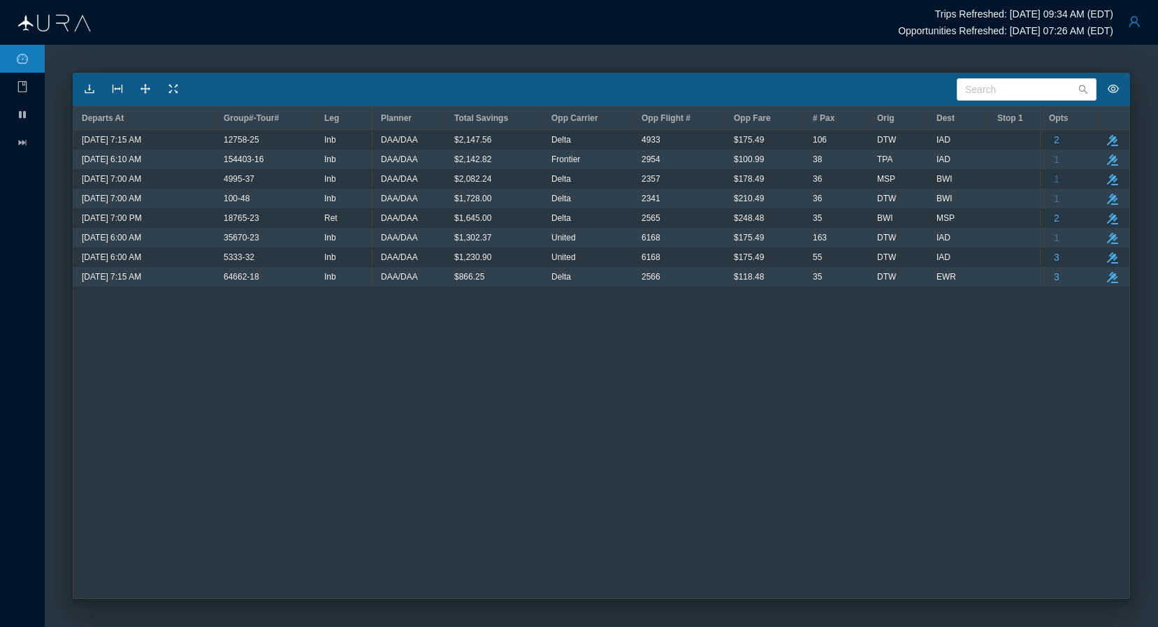
click at [989, 24] on button "button" at bounding box center [1135, 22] width 28 height 28
click at [989, 108] on div "Logout" at bounding box center [1099, 108] width 93 height 15
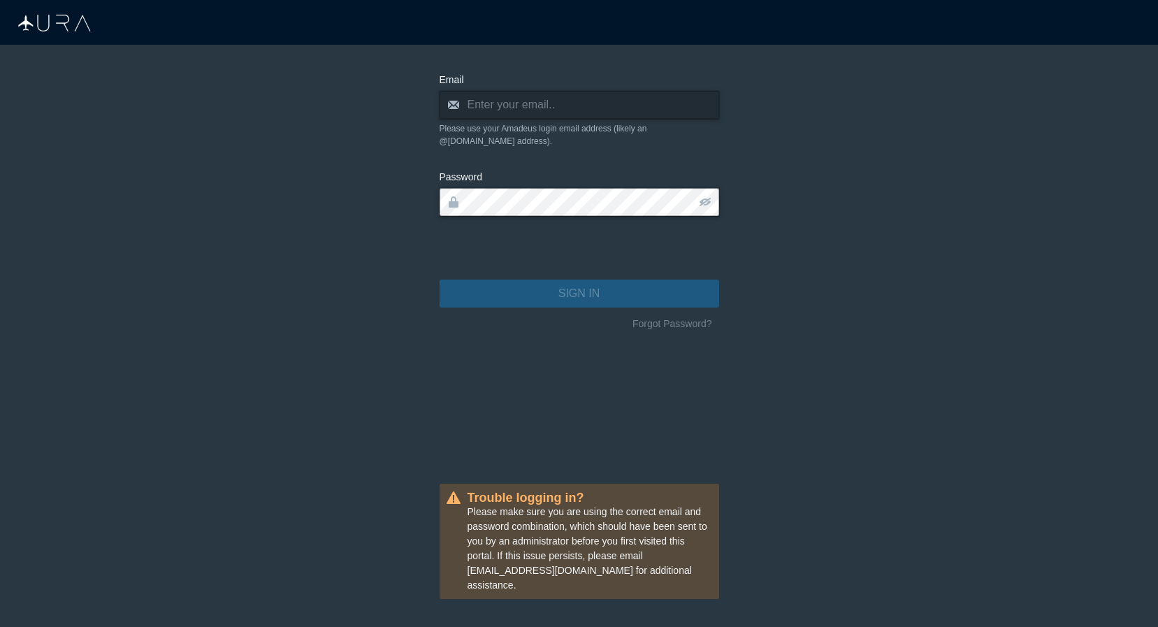
click at [940, 433] on main "Email envelope Please use your Amadeus login email address (likely an @[DOMAIN_…" at bounding box center [579, 336] width 1158 height 582
